Goal: Task Accomplishment & Management: Manage account settings

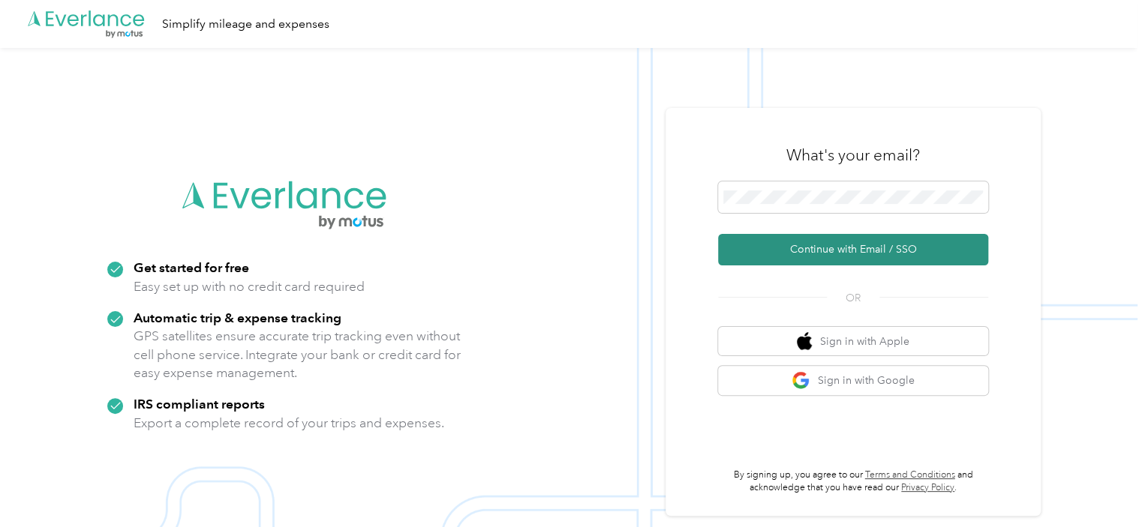
click at [851, 250] on button "Continue with Email / SSO" at bounding box center [853, 250] width 270 height 32
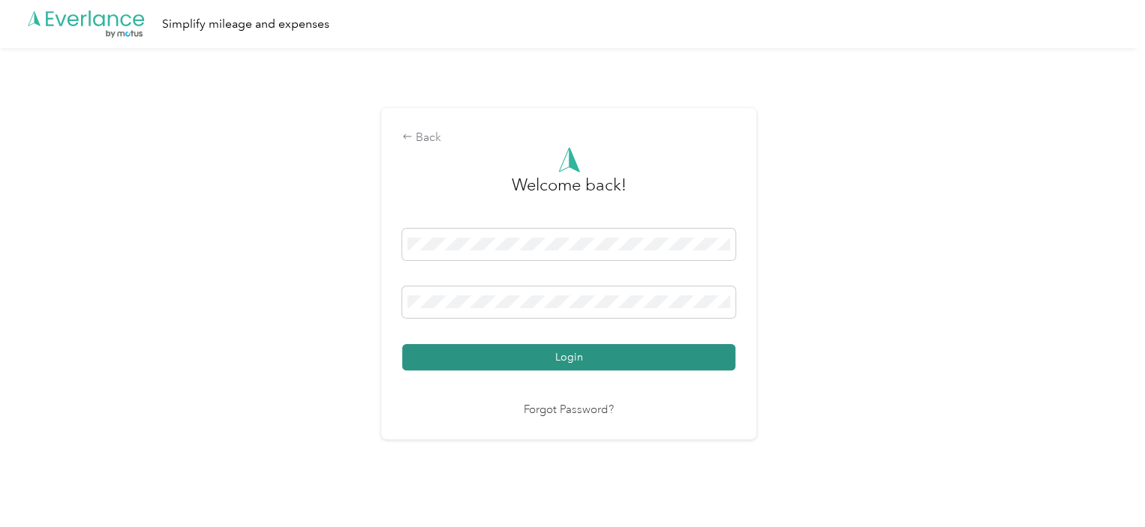
click at [567, 359] on button "Login" at bounding box center [568, 357] width 333 height 26
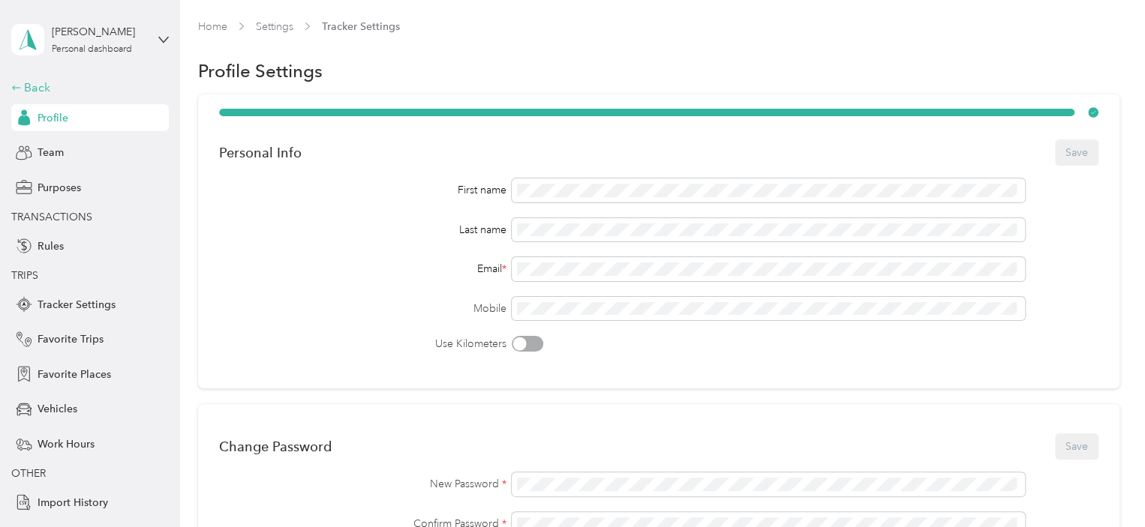
click at [30, 86] on div "Back" at bounding box center [86, 88] width 150 height 18
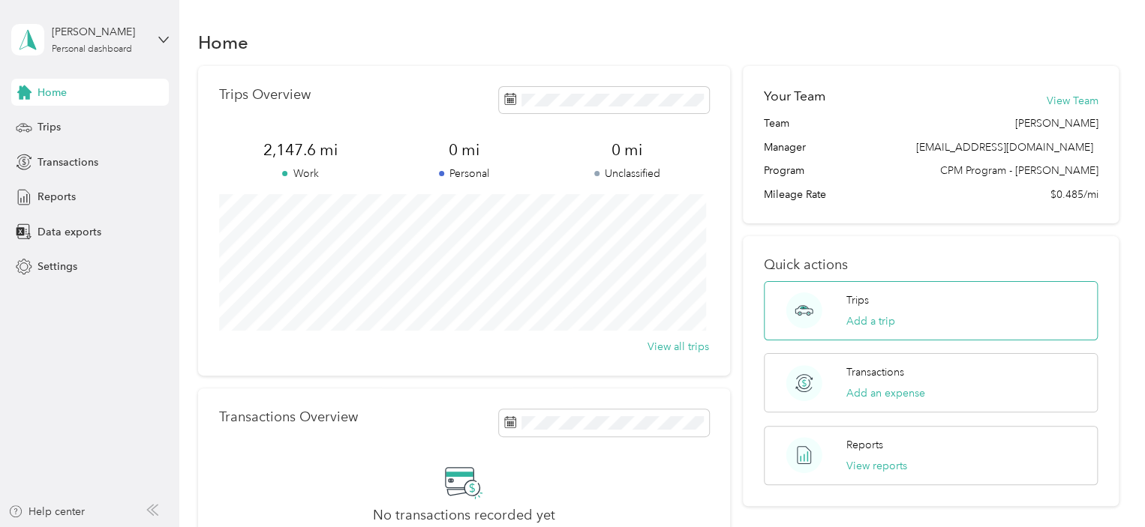
click at [878, 302] on div "Trips Add a trip" at bounding box center [870, 311] width 49 height 37
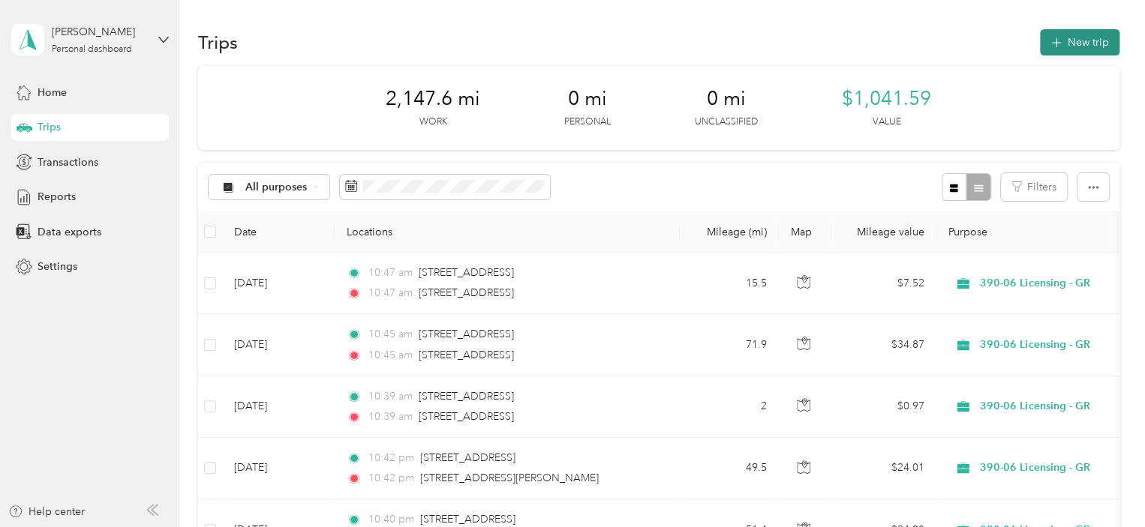
click at [1072, 41] on button "New trip" at bounding box center [1080, 42] width 80 height 26
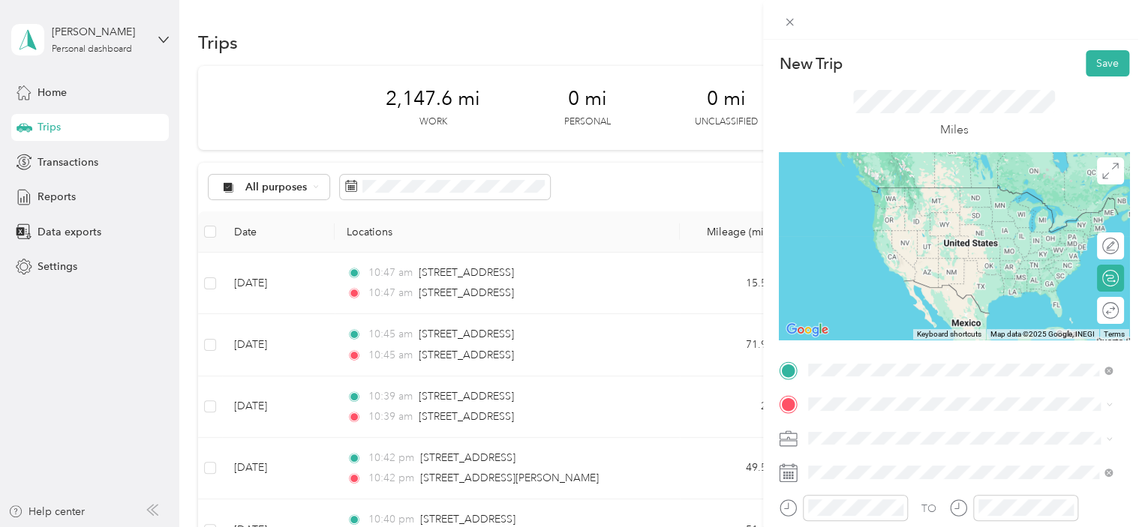
click at [883, 183] on span "[STREET_ADDRESS][US_STATE]" at bounding box center [911, 188] width 150 height 14
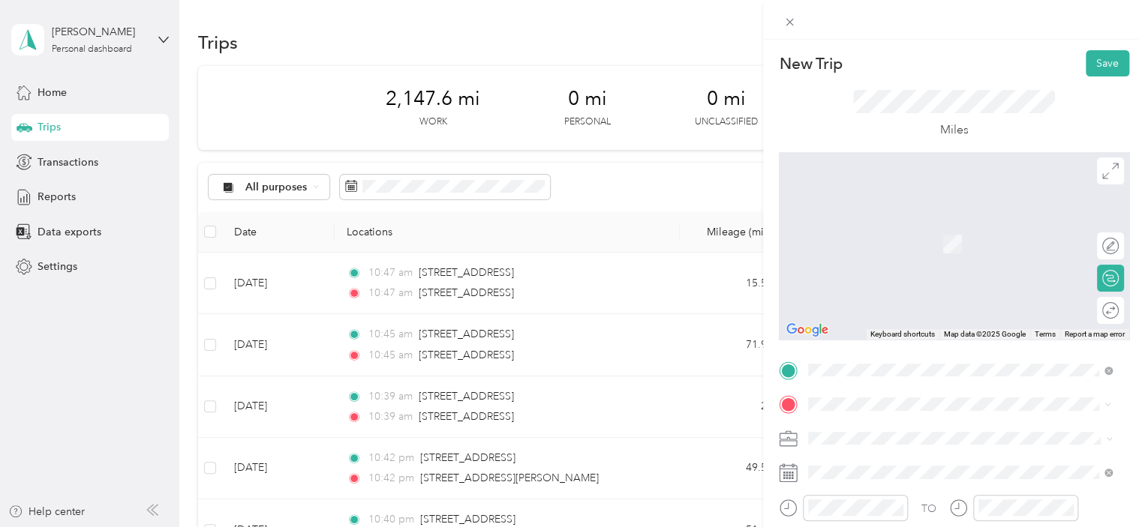
click at [881, 227] on span "[STREET_ADDRESS][PERSON_NAME][US_STATE]" at bounding box center [952, 221] width 233 height 14
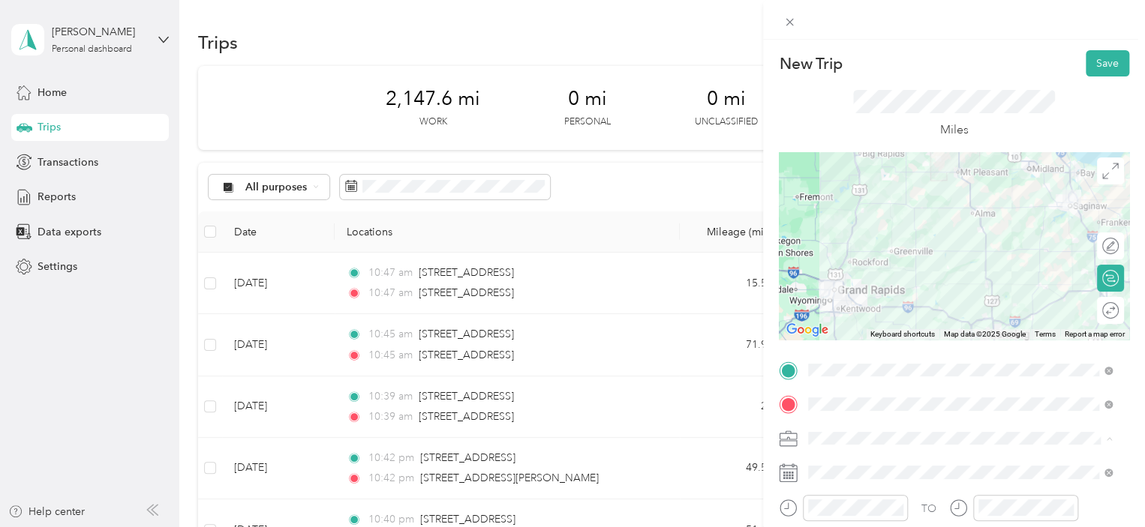
click at [893, 359] on span "390-06 Licensing - GR" at bounding box center [865, 359] width 104 height 13
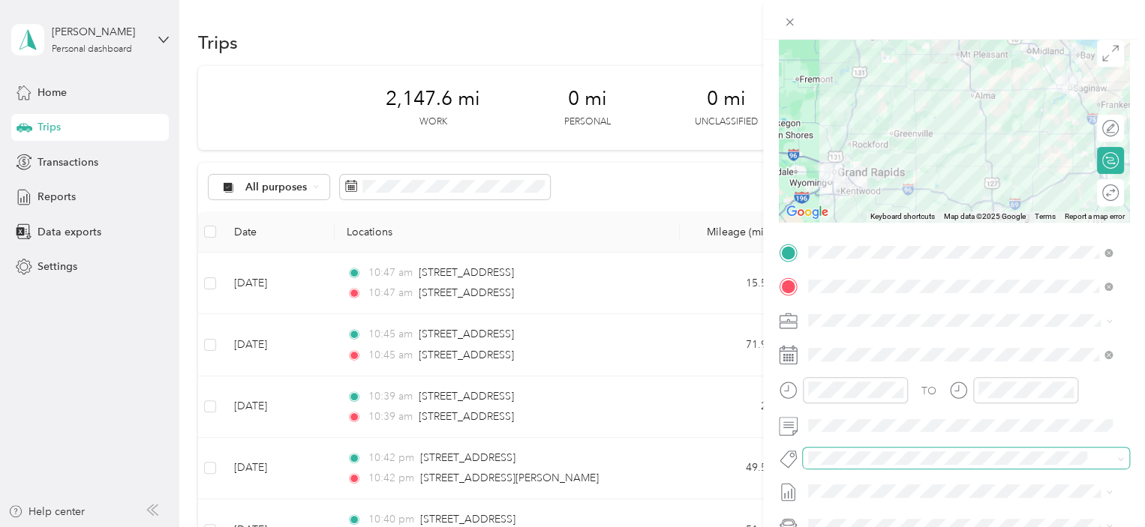
scroll to position [150, 0]
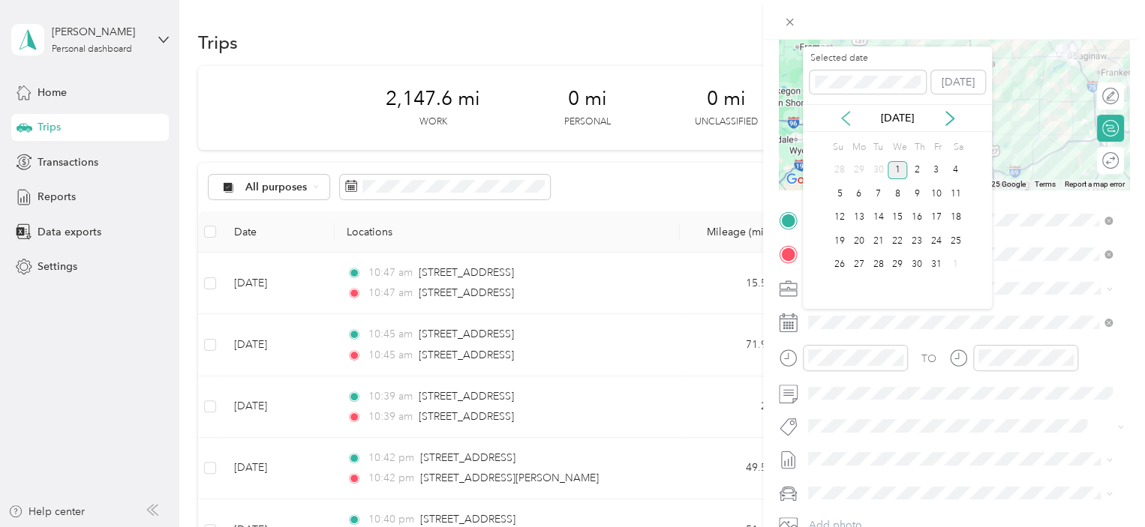
click at [843, 116] on icon at bounding box center [845, 118] width 15 height 15
click at [897, 237] on div "24" at bounding box center [897, 241] width 20 height 19
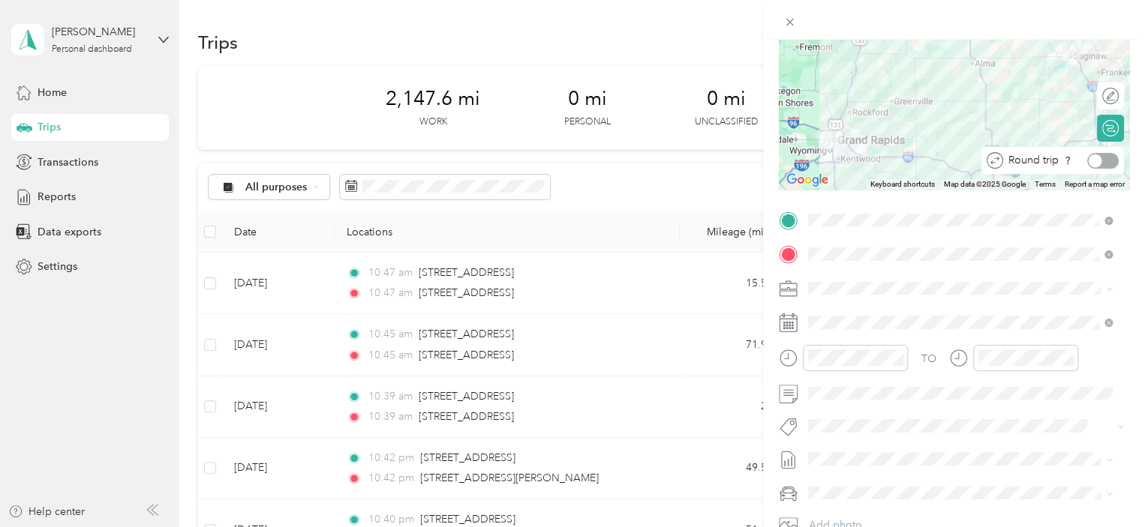
click at [1088, 161] on div at bounding box center [1095, 161] width 14 height 14
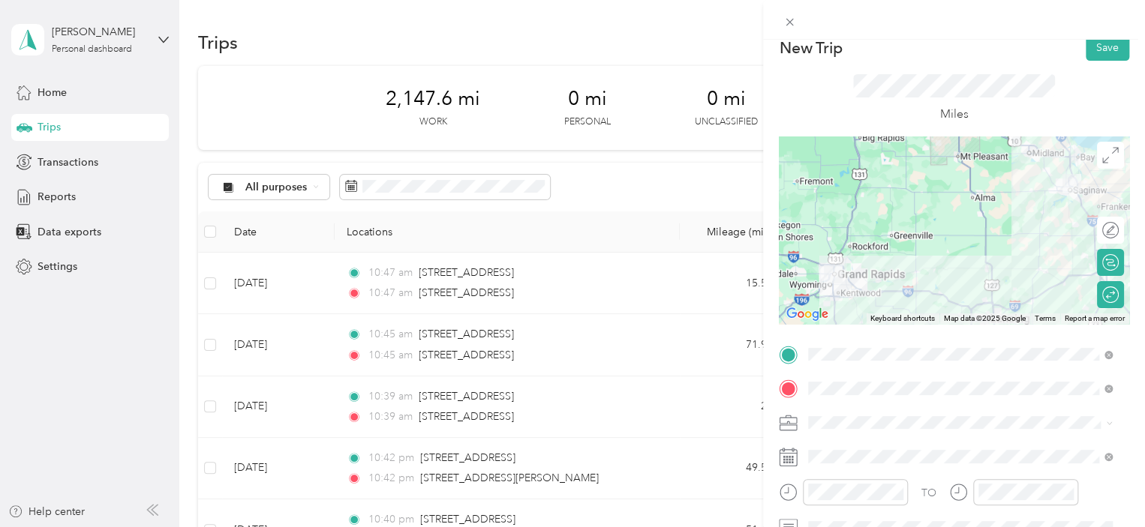
scroll to position [0, 0]
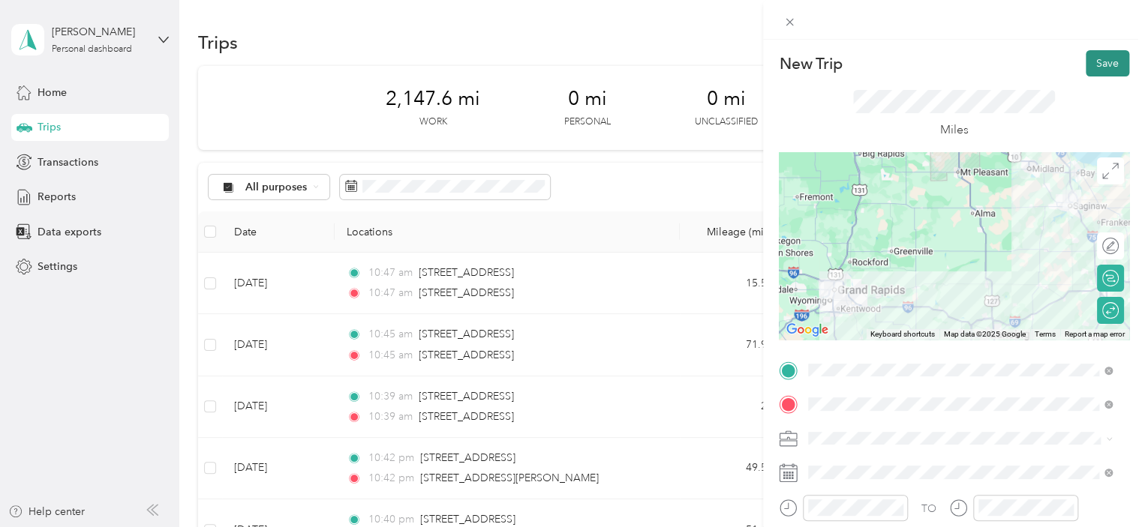
click at [1094, 66] on button "Save" at bounding box center [1107, 63] width 44 height 26
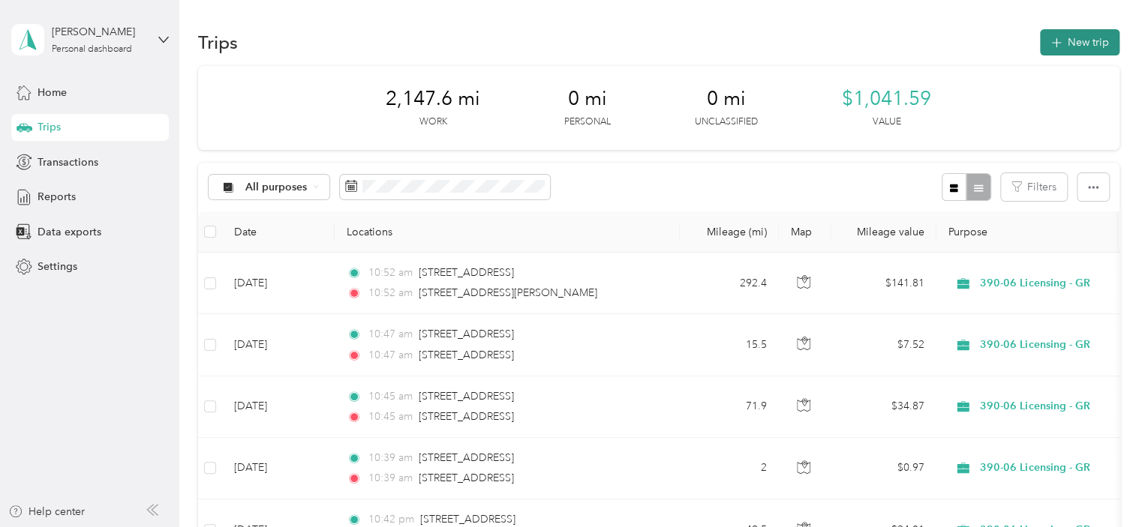
click at [1058, 38] on button "New trip" at bounding box center [1080, 42] width 80 height 26
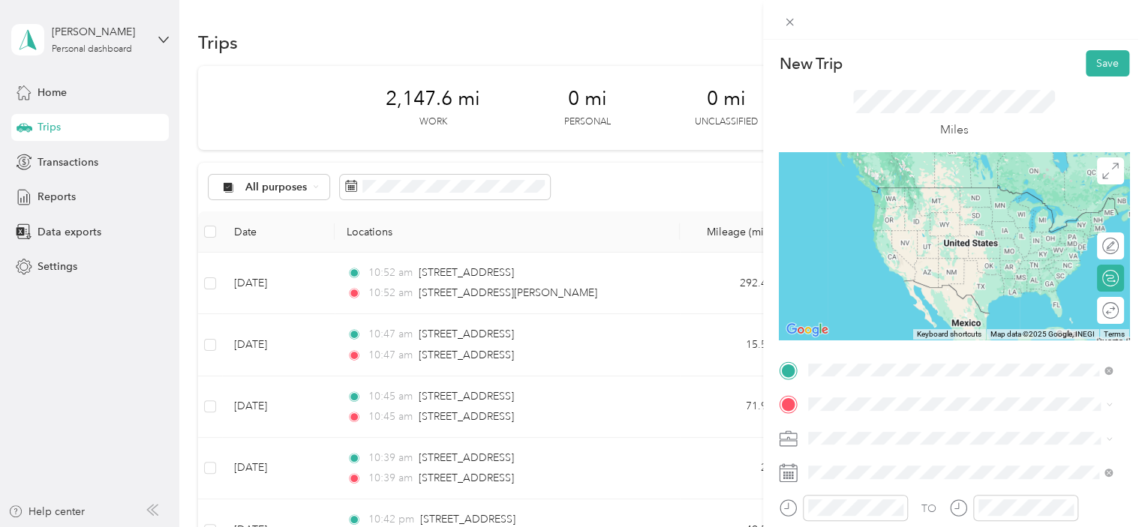
drag, startPoint x: 873, startPoint y: 245, endPoint x: 861, endPoint y: 285, distance: 41.5
click at [873, 245] on span "[STREET_ADDRESS][US_STATE]" at bounding box center [911, 246] width 150 height 14
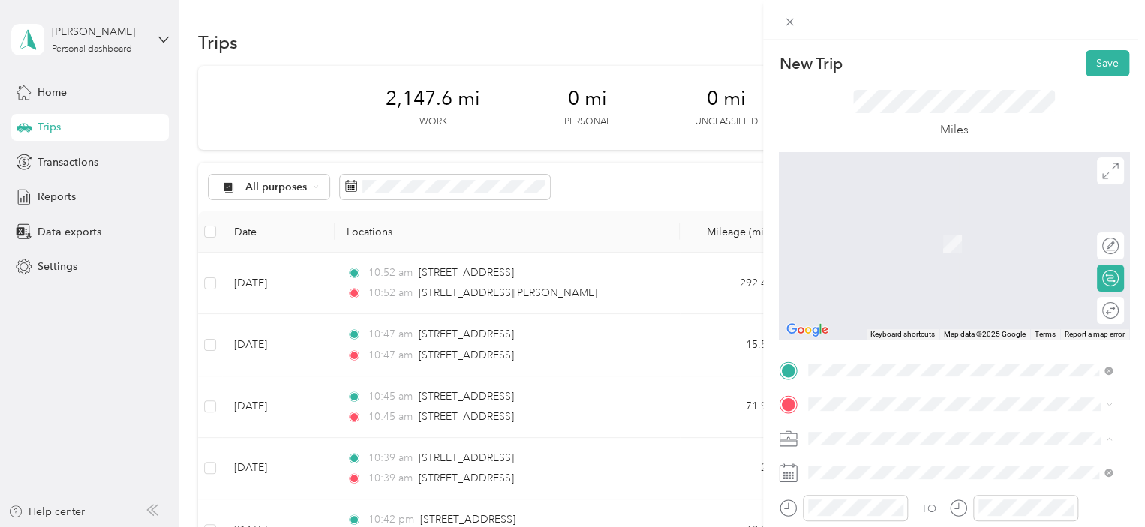
click at [894, 361] on div "390-06 Licensing - GR" at bounding box center [959, 360] width 293 height 16
click at [878, 317] on span "[STREET_ADDRESS][US_STATE]" at bounding box center [911, 310] width 150 height 14
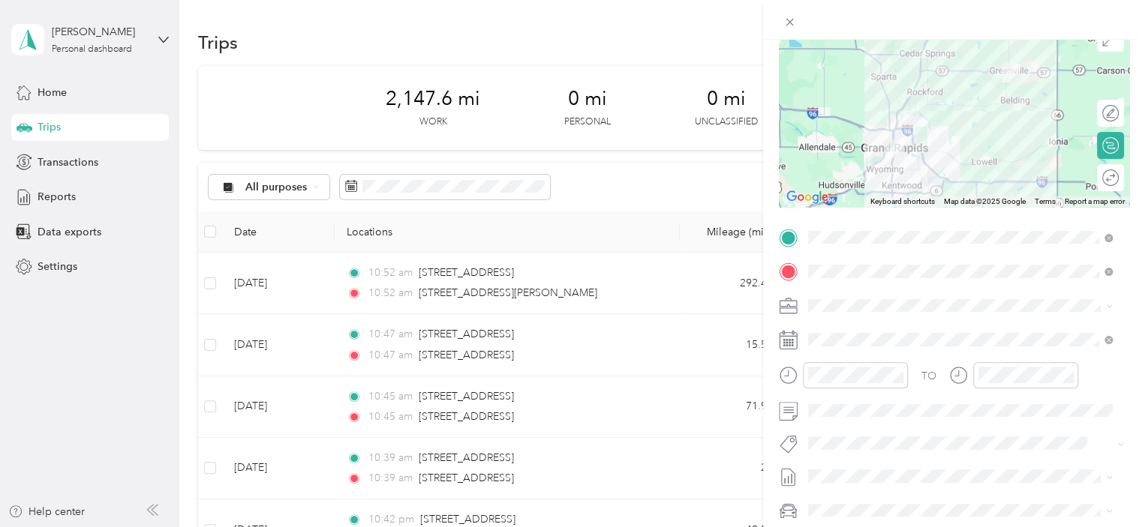
scroll to position [150, 0]
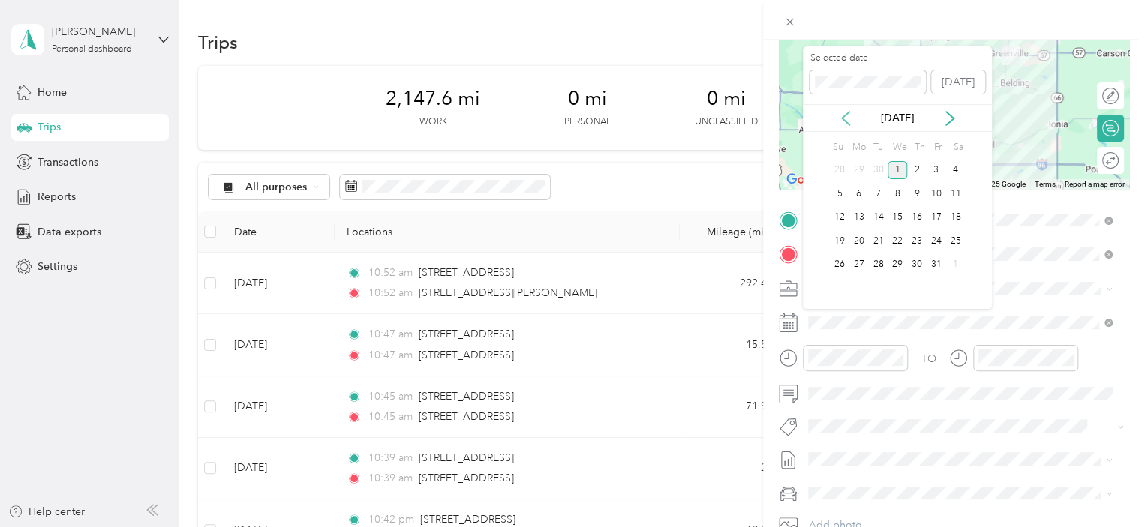
click at [842, 119] on icon at bounding box center [846, 119] width 8 height 14
click at [859, 263] on div "29" at bounding box center [859, 265] width 20 height 19
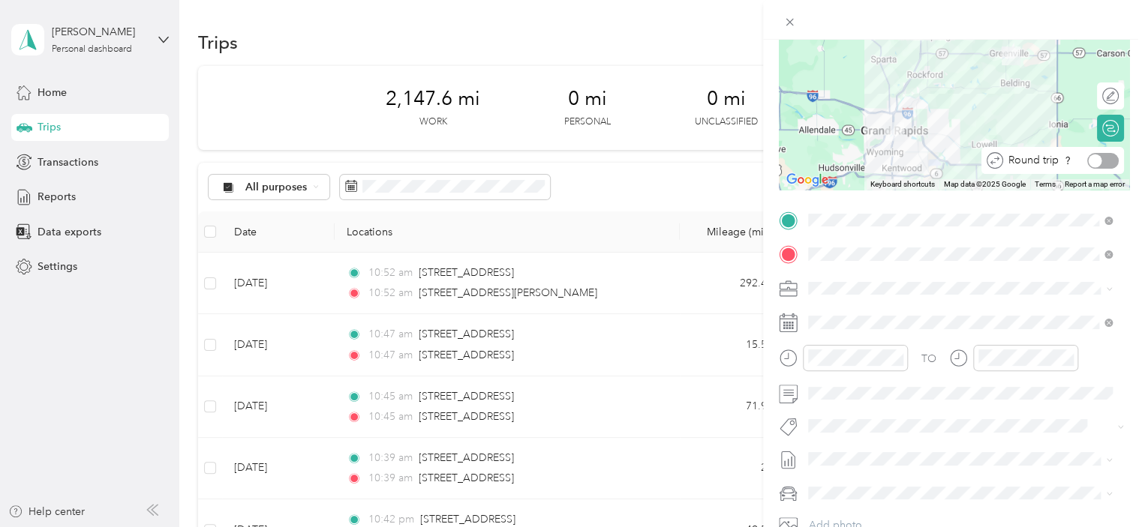
click at [1094, 164] on div at bounding box center [1103, 161] width 32 height 16
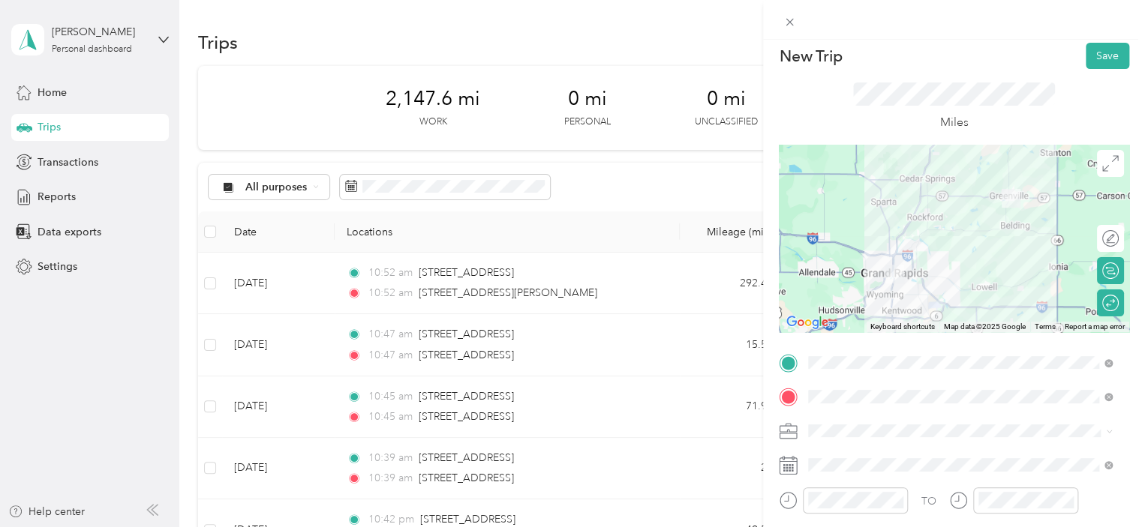
scroll to position [0, 0]
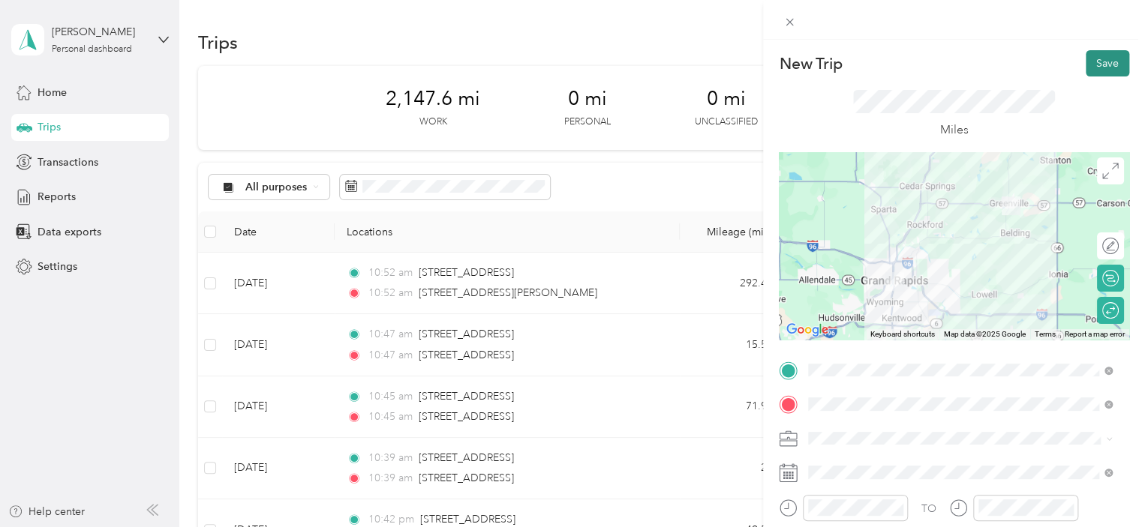
click at [1096, 64] on button "Save" at bounding box center [1107, 63] width 44 height 26
